Goal: Find contact information: Find contact information

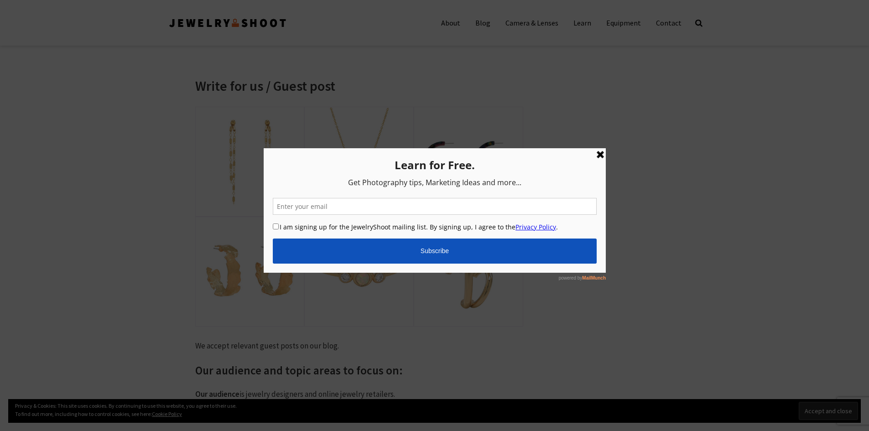
click at [598, 152] on link at bounding box center [599, 154] width 11 height 11
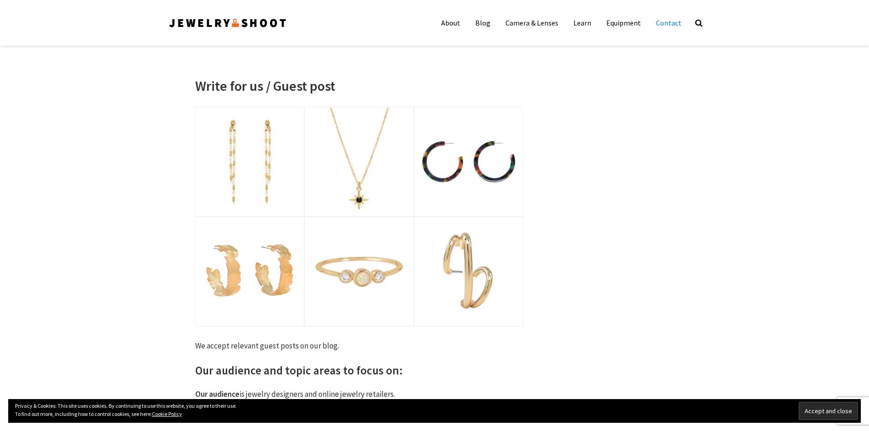
click at [668, 23] on link "Contact" at bounding box center [668, 23] width 39 height 18
